Goal: Task Accomplishment & Management: Manage account settings

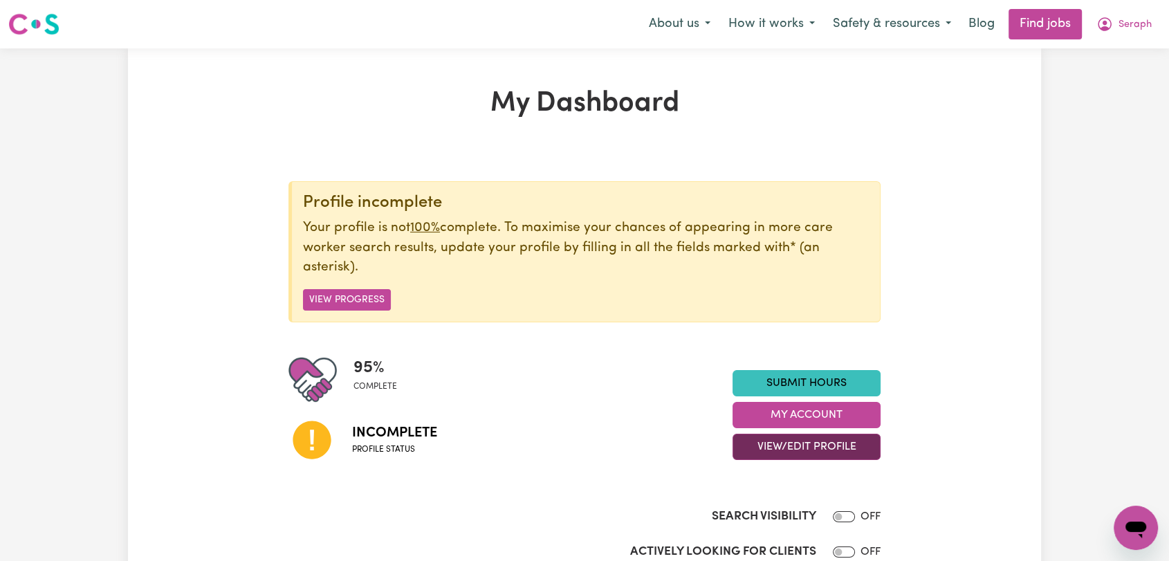
click at [795, 442] on button "View/Edit Profile" at bounding box center [807, 447] width 148 height 26
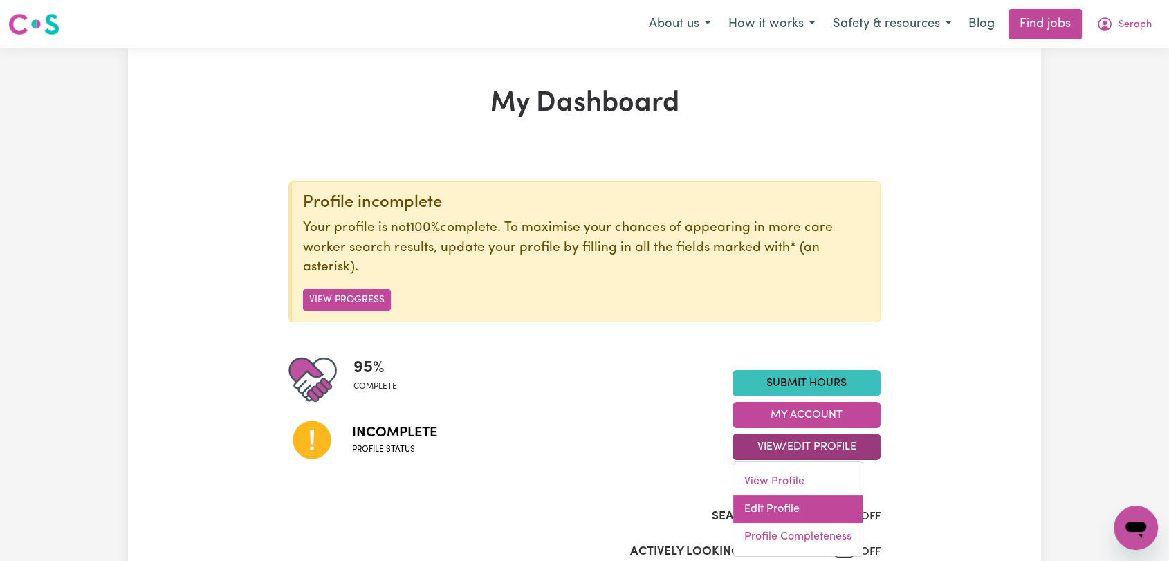
click at [780, 513] on link "Edit Profile" at bounding box center [797, 509] width 129 height 28
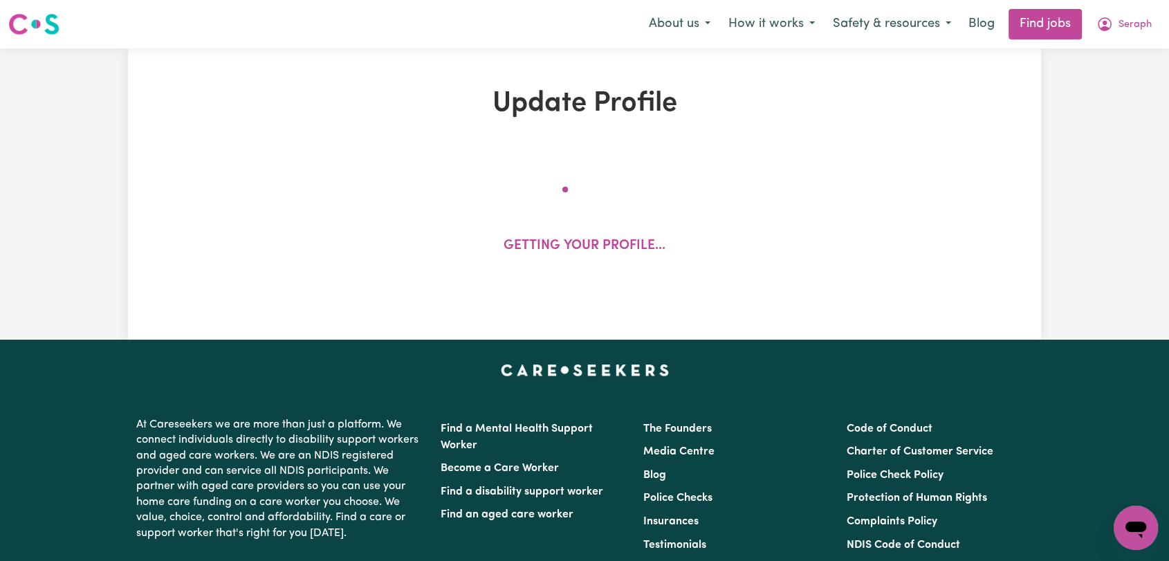
select select "[DEMOGRAPHIC_DATA]"
select select "[DEMOGRAPHIC_DATA] Citizen"
select select "Studying a healthcare related degree or qualification"
select select "61"
select select "70"
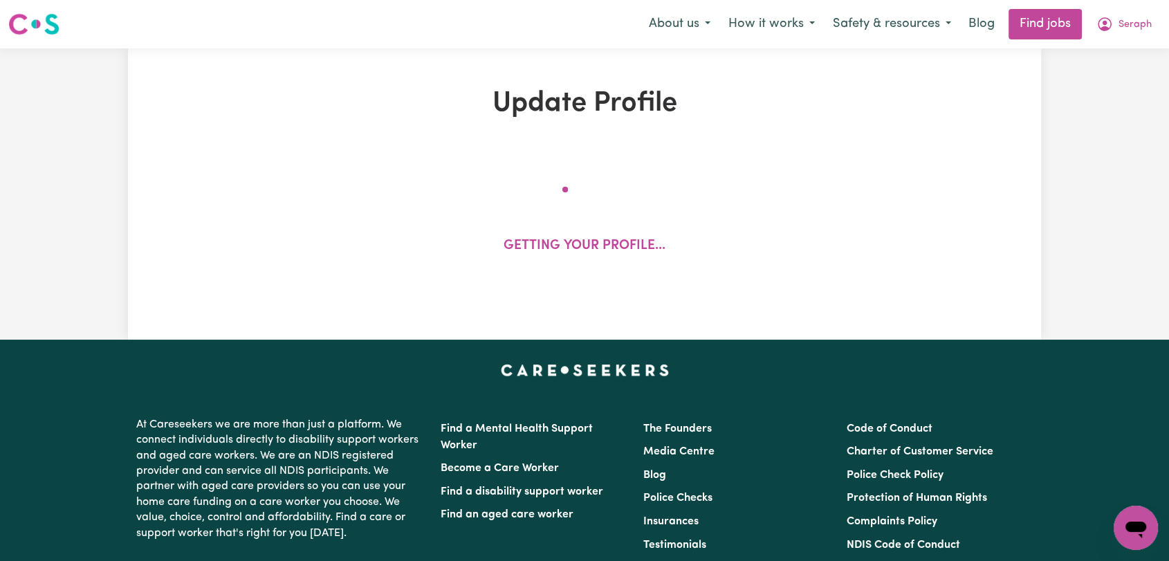
select select "84"
select select "90"
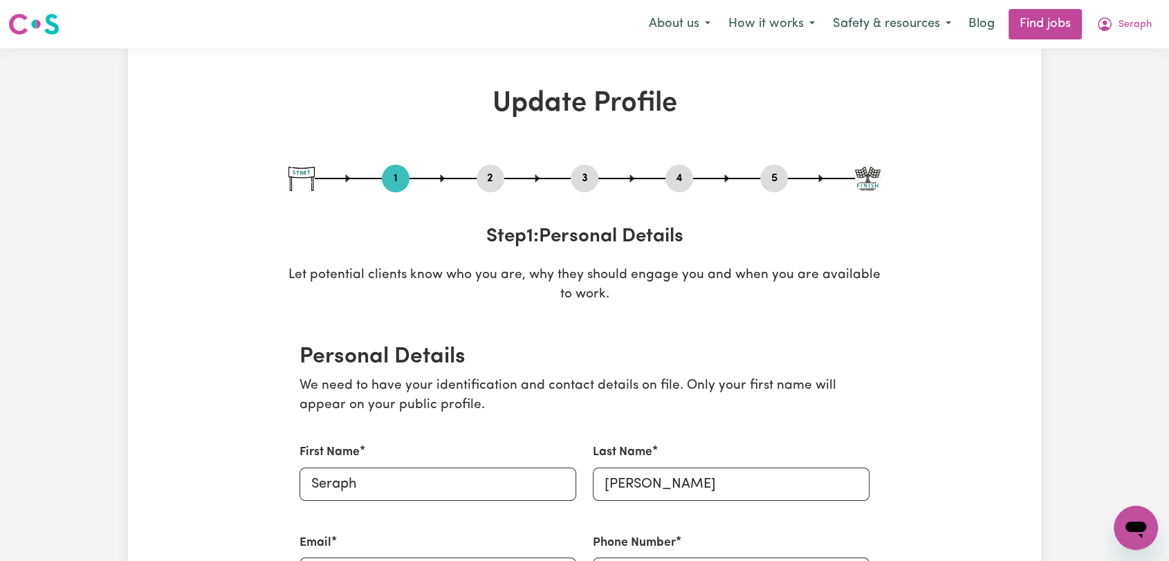
click at [497, 185] on button "2" at bounding box center [491, 179] width 28 height 18
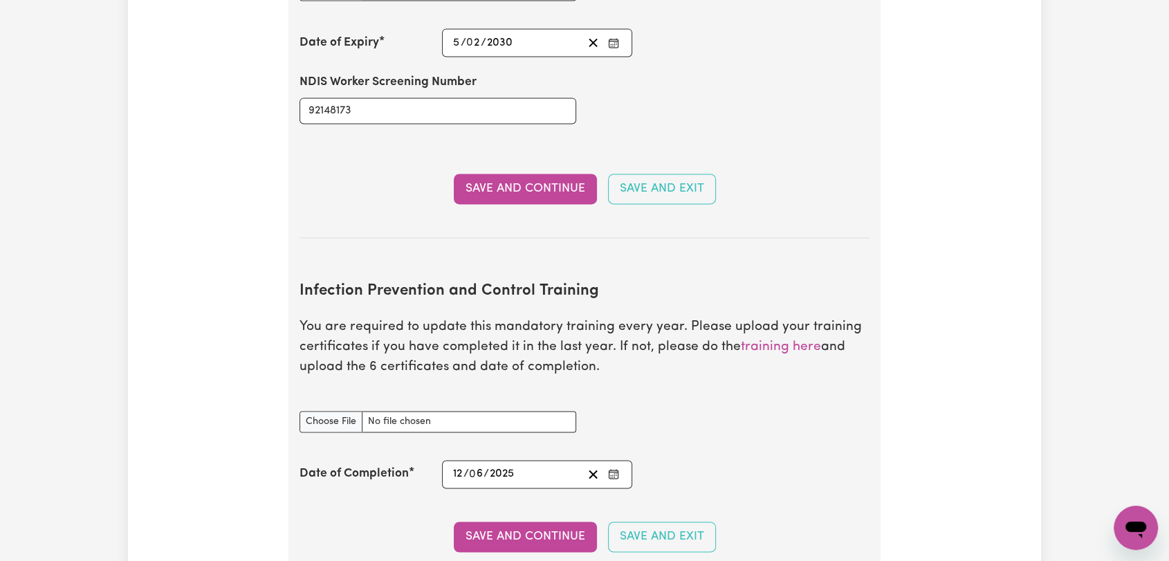
scroll to position [2153, 0]
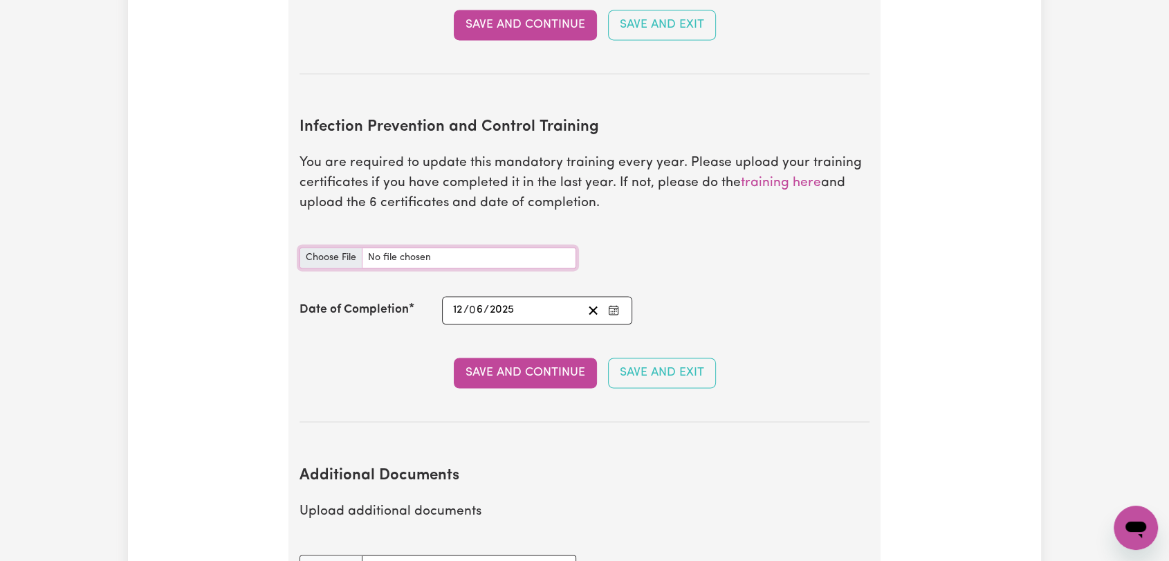
click at [320, 247] on input "Infection Prevention and Control Training document" at bounding box center [438, 257] width 277 height 21
type input "C:\fakepath\[PERSON_NAME] - Basics of Infection Prevention and Control - [DATE]…"
click at [612, 286] on section "Infection Prevention and Control Training You are required to update this manda…" at bounding box center [585, 259] width 570 height 326
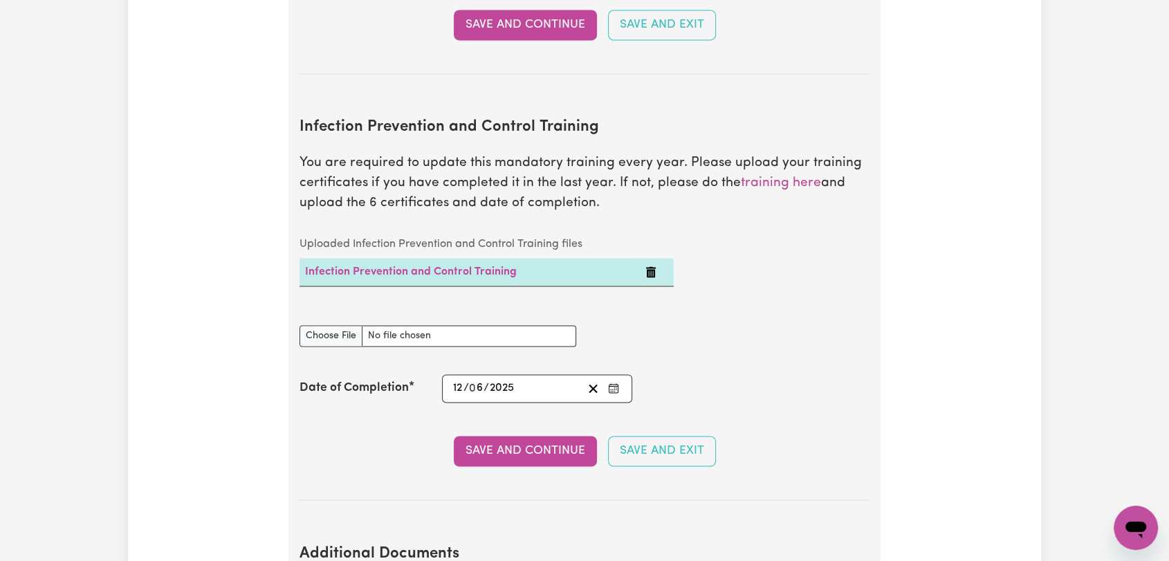
click at [614, 386] on icon "Enter the Date of Completion of your Infection Prevention and Control Training" at bounding box center [613, 386] width 9 height 0
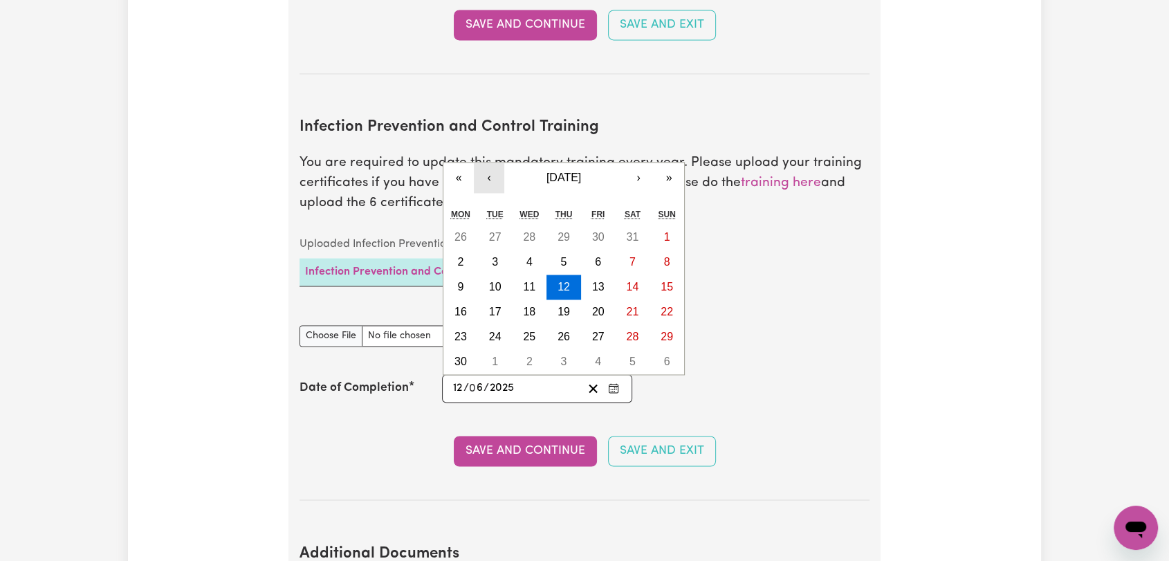
click at [490, 163] on button "‹" at bounding box center [489, 178] width 30 height 30
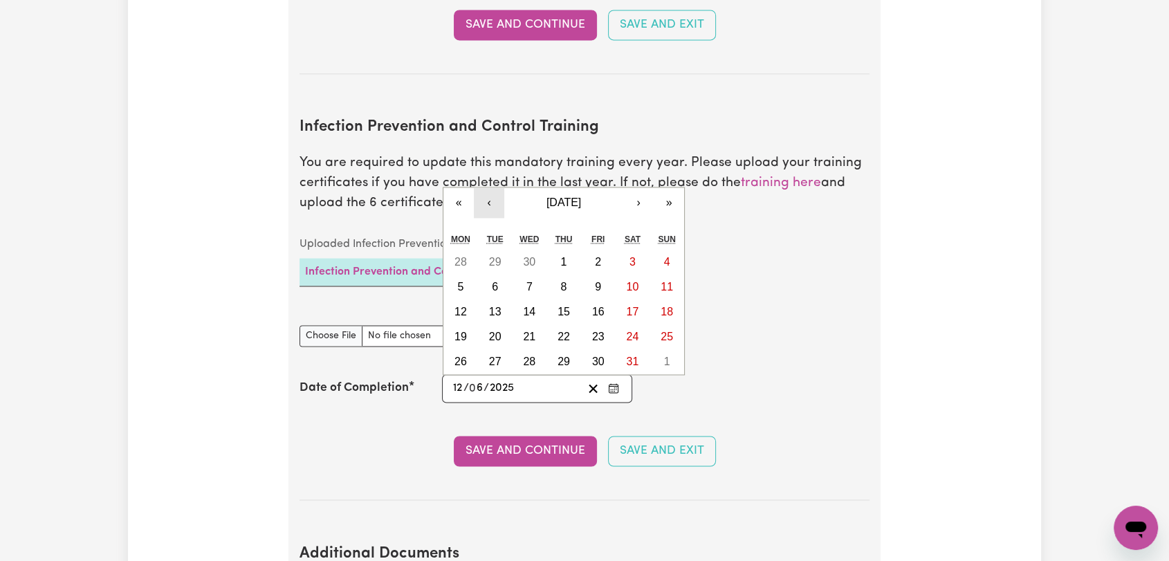
click at [497, 188] on button "‹" at bounding box center [489, 203] width 30 height 30
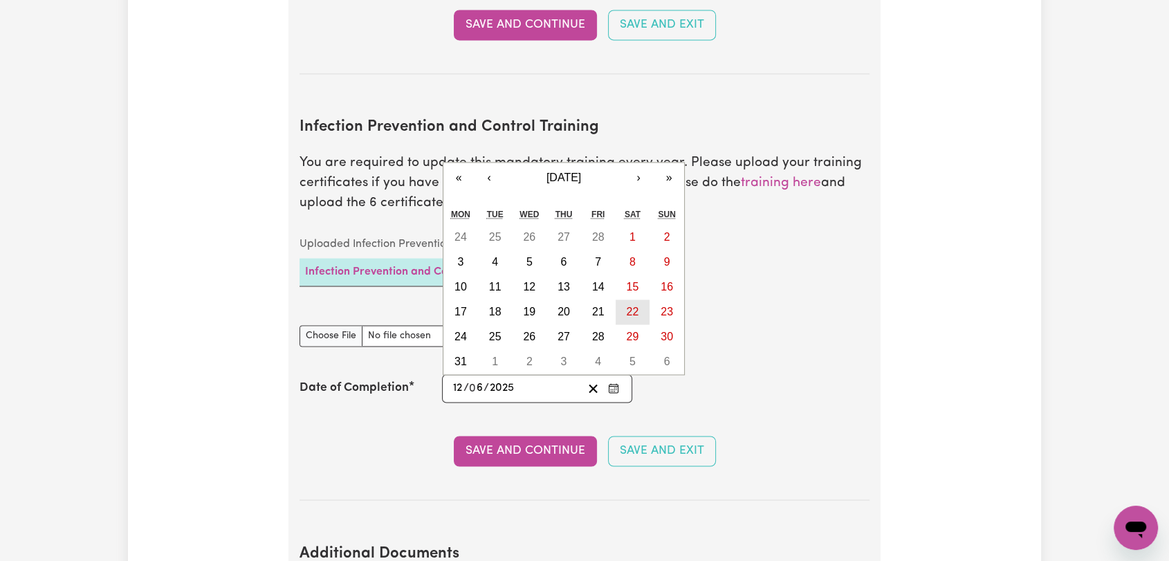
click at [622, 300] on button "22" at bounding box center [633, 312] width 35 height 25
type input "[DATE]"
type input "22"
type input "3"
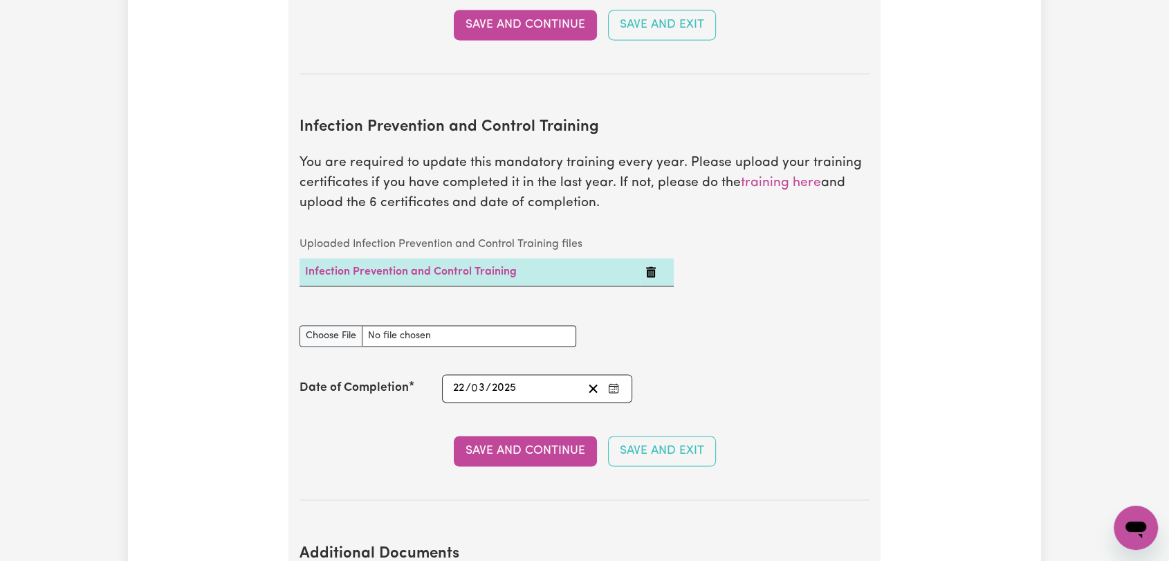
drag, startPoint x: 531, startPoint y: 431, endPoint x: 528, endPoint y: 422, distance: 9.4
click at [531, 436] on button "Save and Continue" at bounding box center [525, 451] width 143 height 30
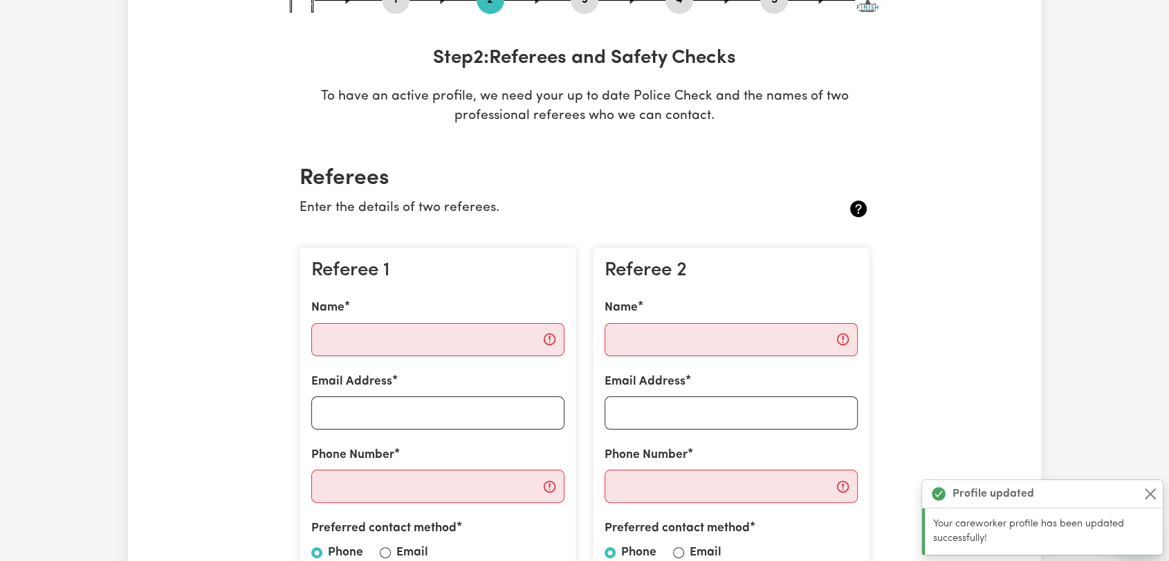
scroll to position [0, 0]
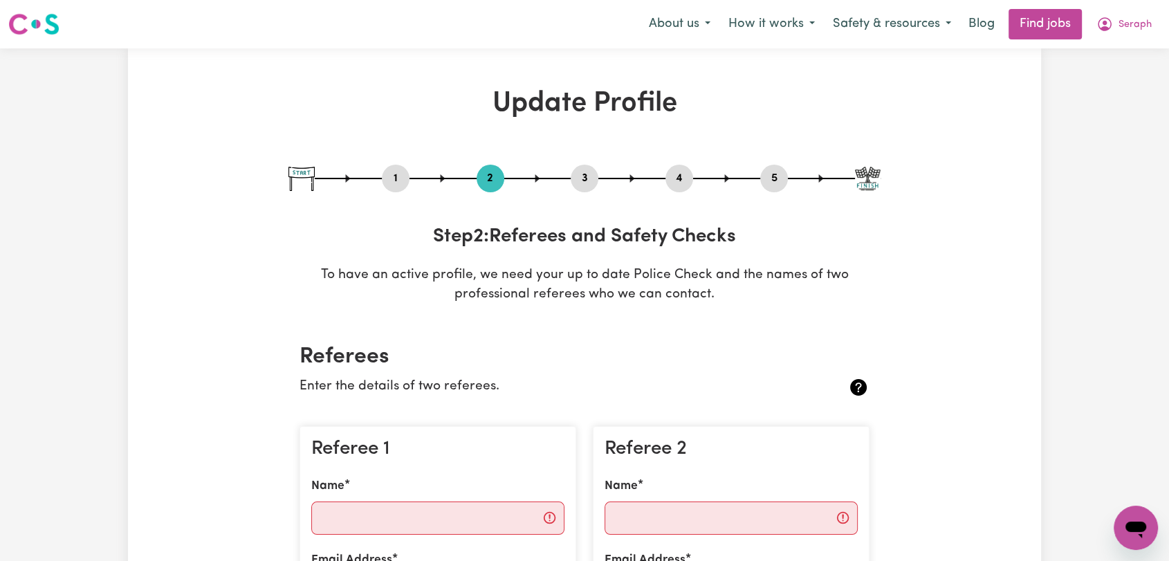
click at [580, 181] on button "3" at bounding box center [585, 179] width 28 height 18
select select "2025"
select select "Certificate III (Individual Support)"
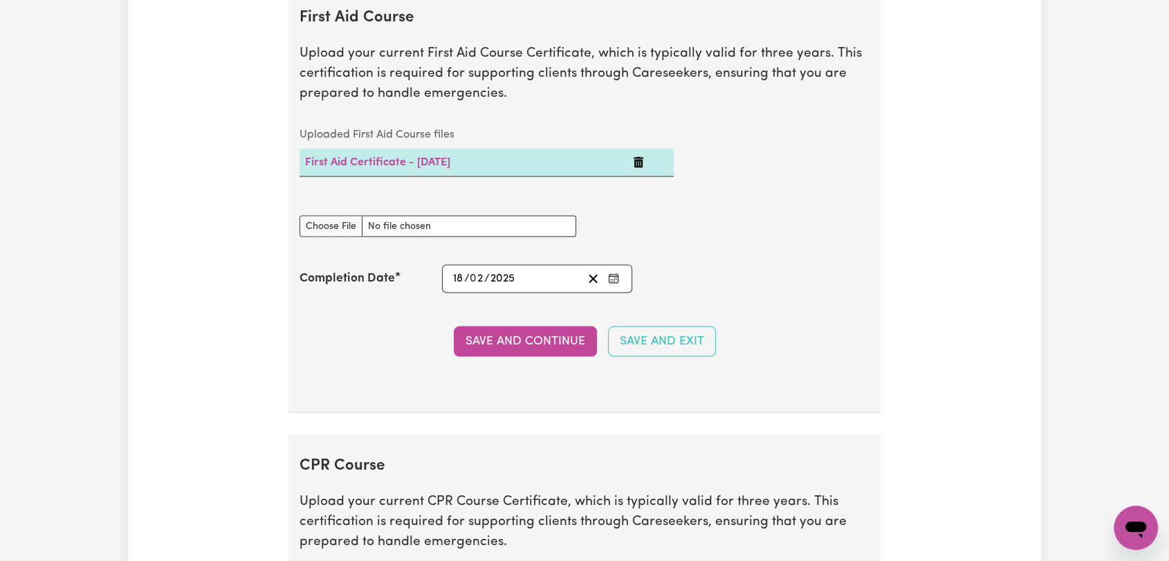
scroll to position [3075, 0]
